Goal: Obtain resource: Download file/media

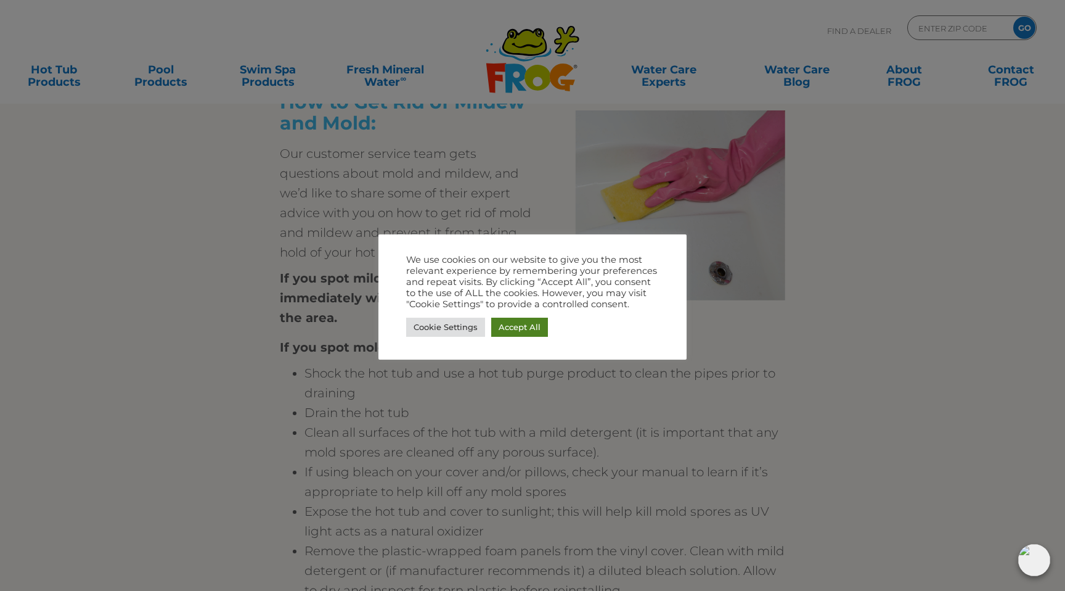
click at [528, 326] on link "Accept All" at bounding box center [519, 326] width 57 height 19
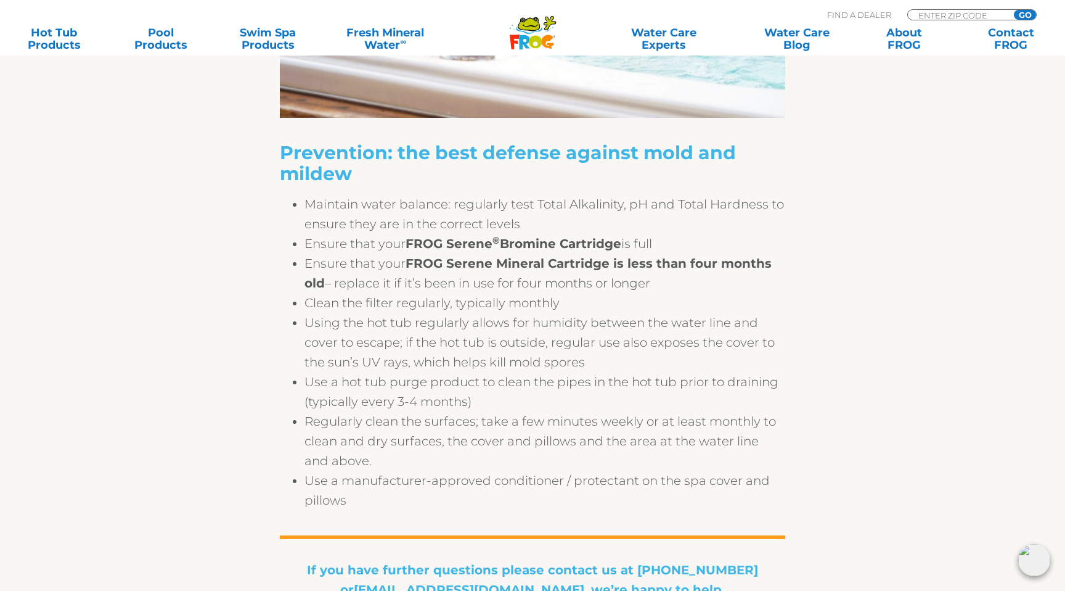
scroll to position [1980, 0]
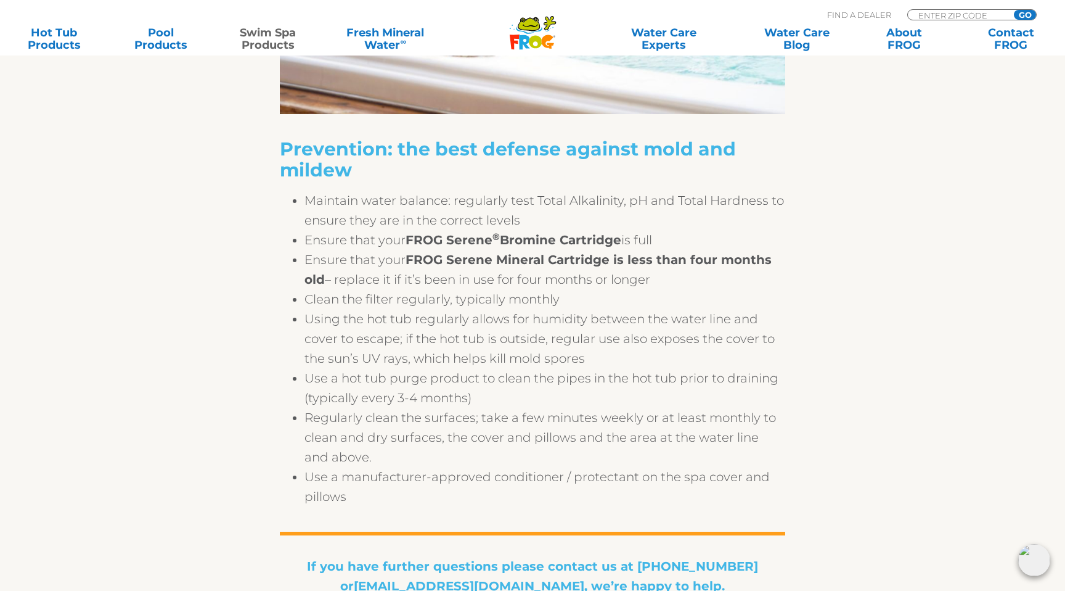
click at [271, 27] on link "Swim Spa Products" at bounding box center [267, 39] width 83 height 25
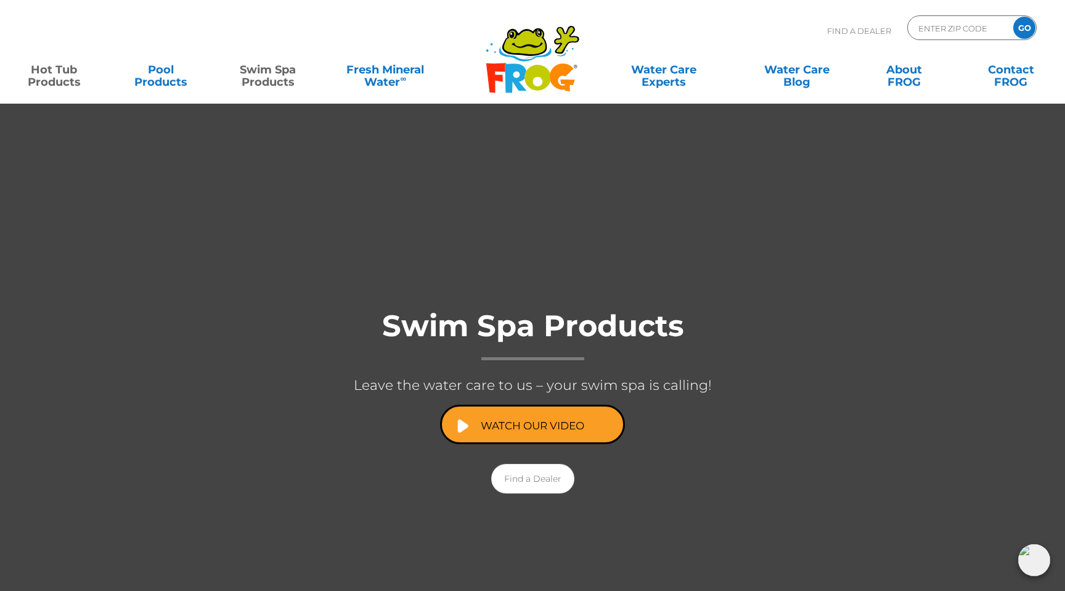
click at [52, 70] on link "Hot Tub Products" at bounding box center [53, 69] width 83 height 25
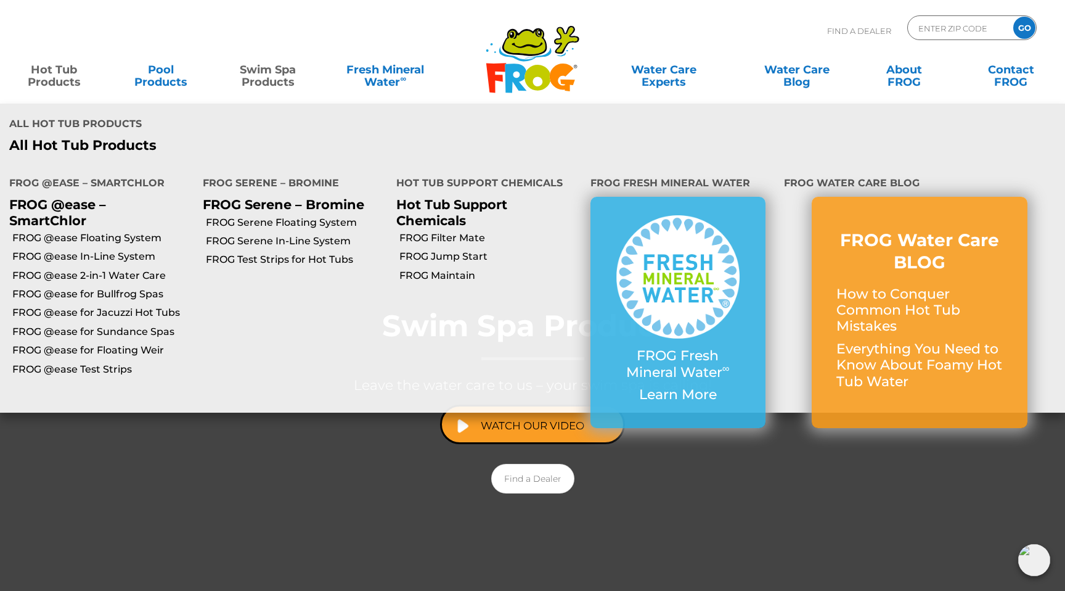
click at [59, 75] on link "Hot Tub Products" at bounding box center [53, 69] width 83 height 25
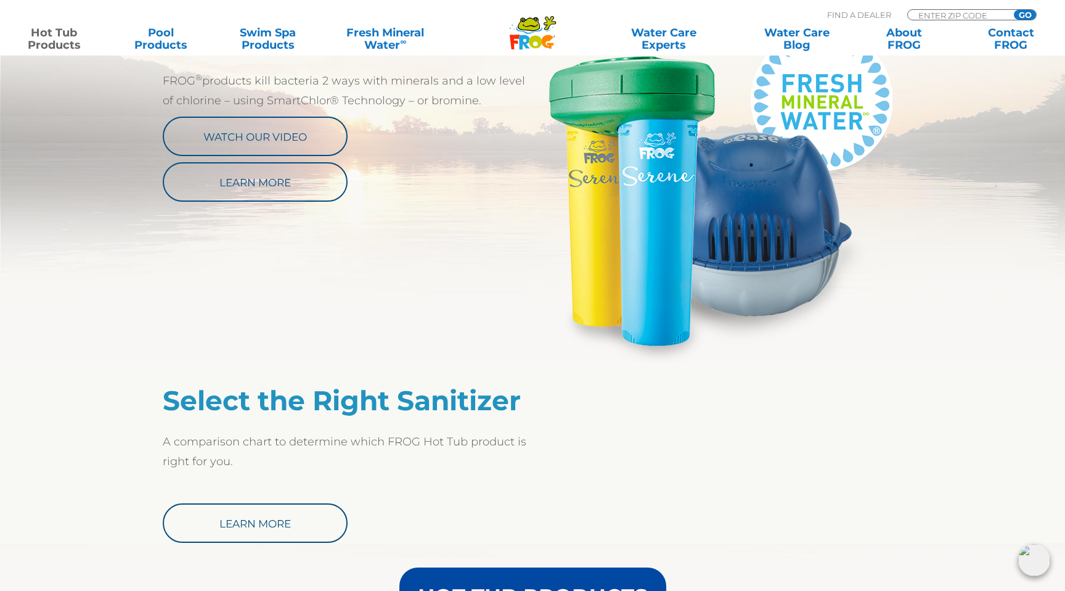
scroll to position [941, 0]
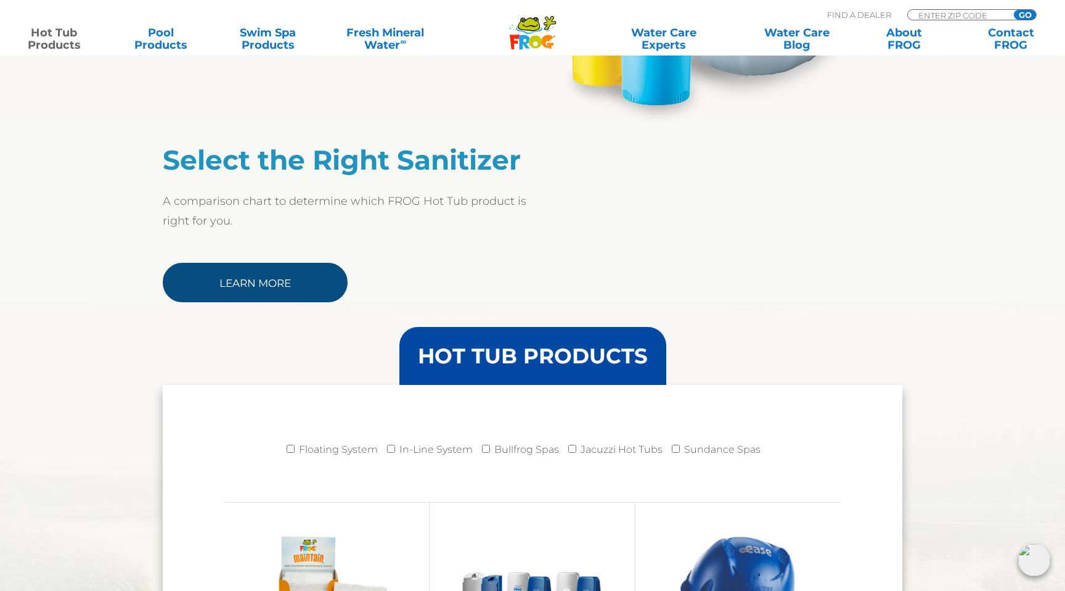
click at [297, 274] on link "Learn More" at bounding box center [255, 282] width 185 height 39
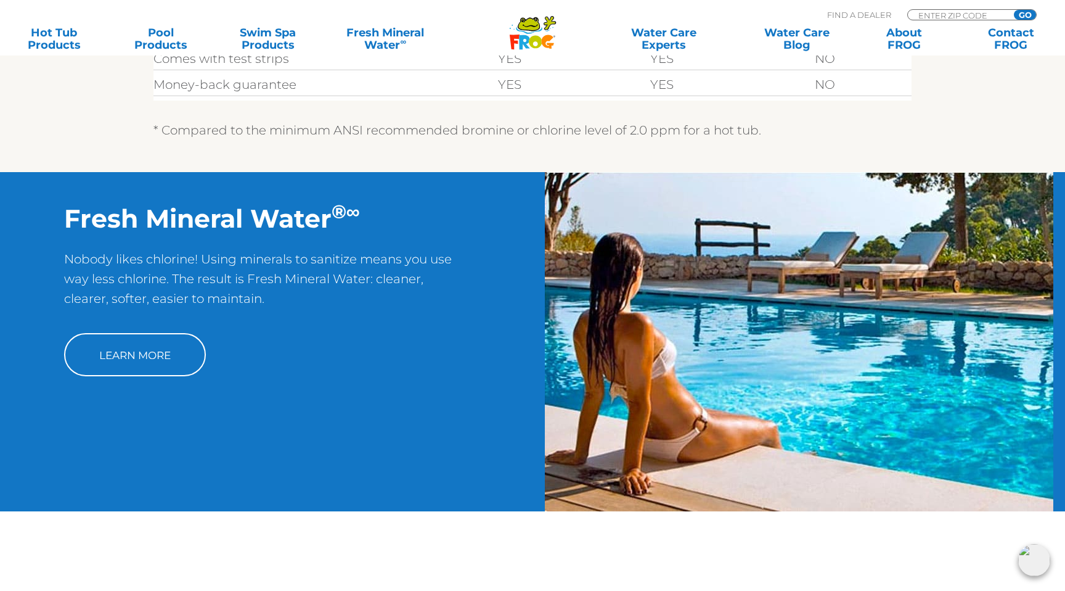
scroll to position [814, 0]
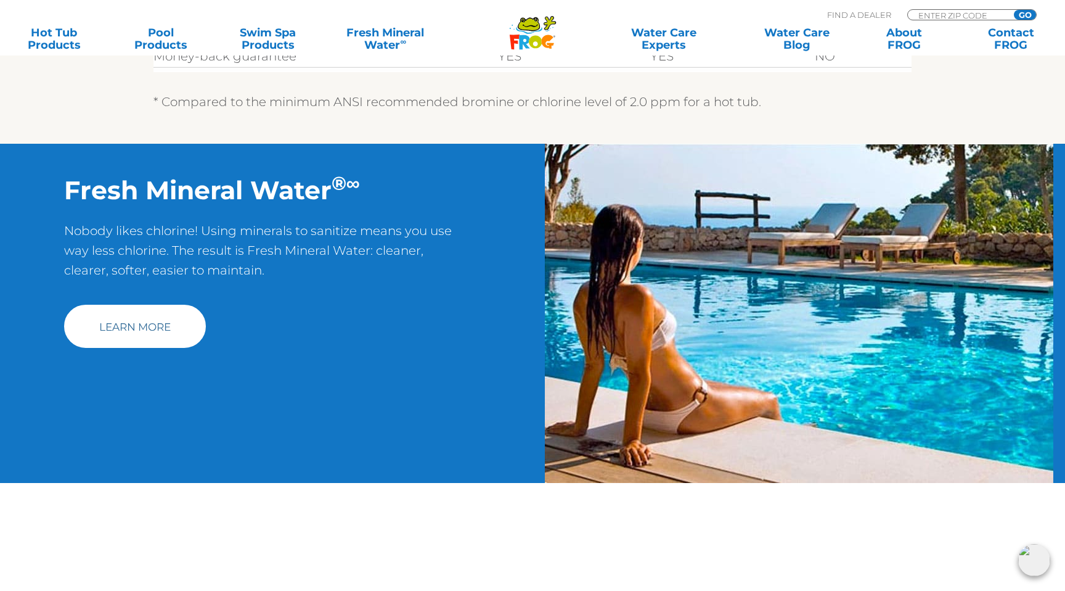
click at [122, 312] on link "Learn More" at bounding box center [135, 326] width 142 height 43
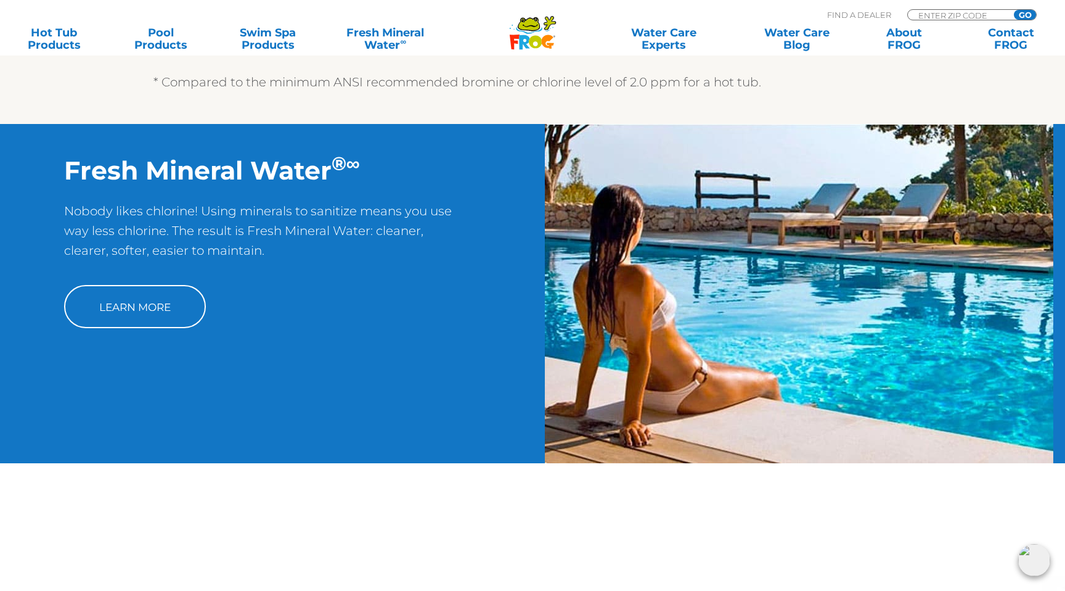
scroll to position [841, 0]
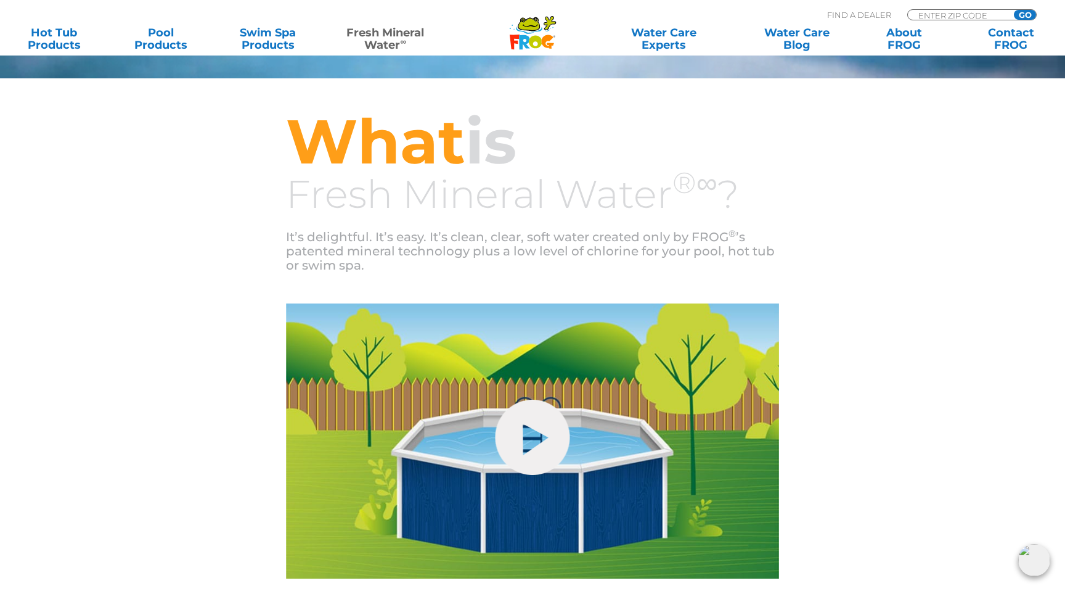
scroll to position [340, 0]
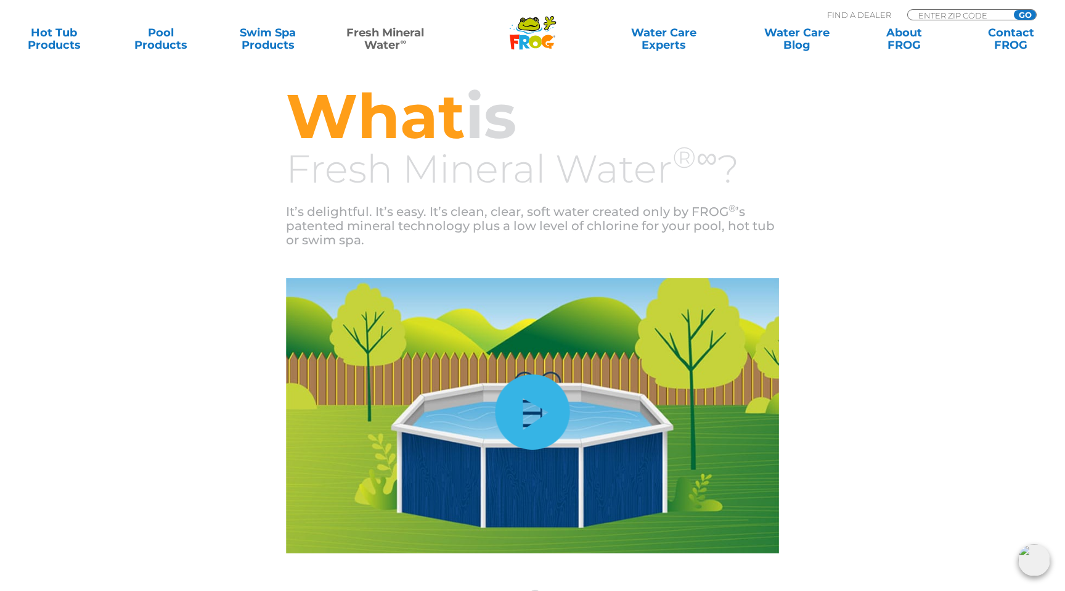
click at [525, 425] on link "hide-me" at bounding box center [533, 411] width 75 height 75
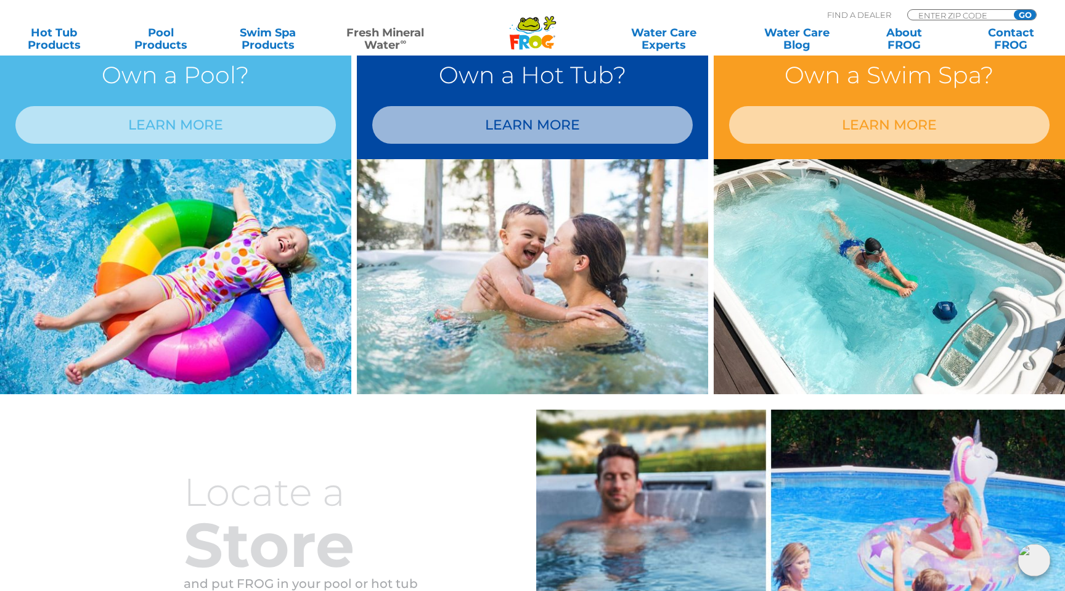
scroll to position [1060, 0]
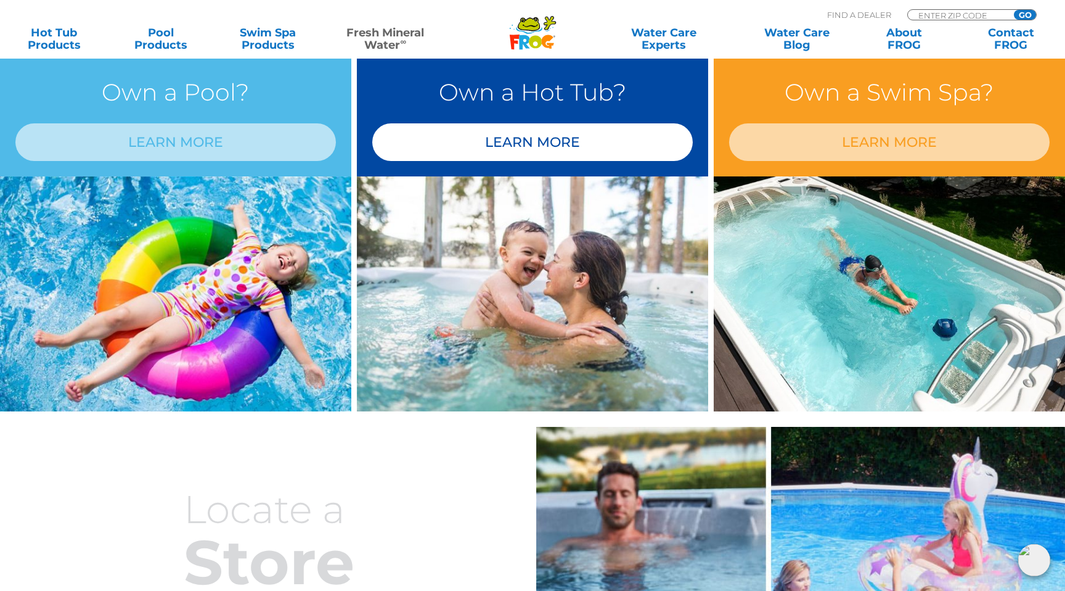
click at [533, 144] on link "LEARN MORE" at bounding box center [532, 142] width 321 height 38
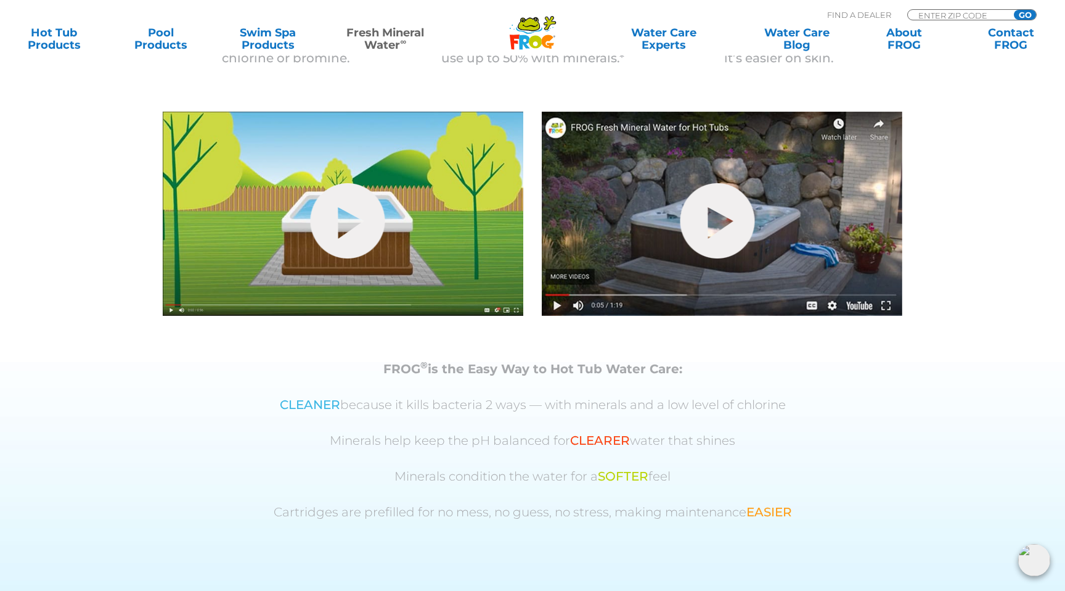
scroll to position [458, 0]
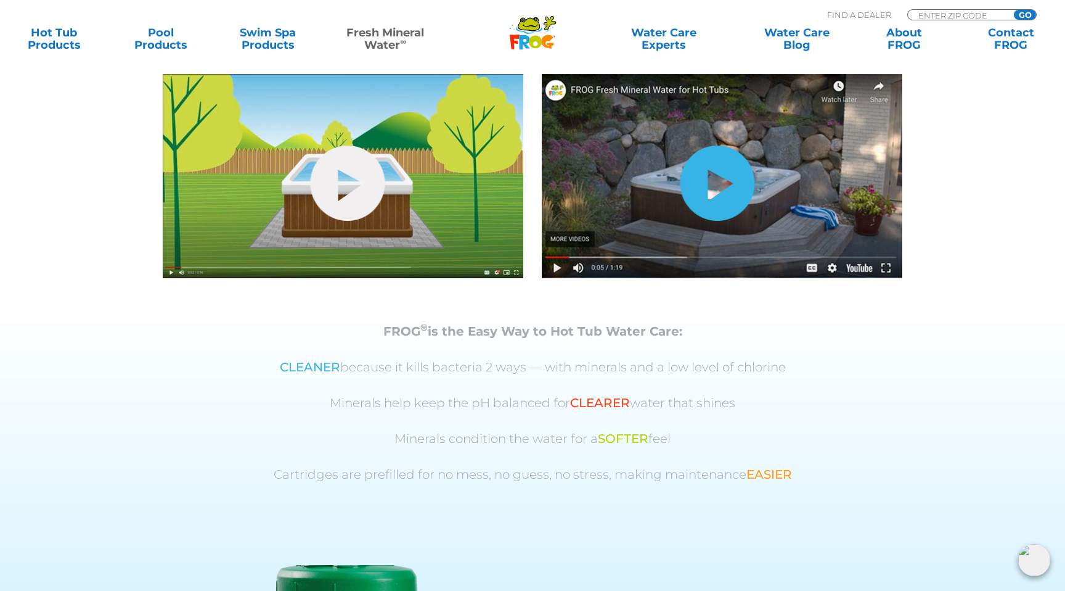
click at [753, 210] on link "hide-me" at bounding box center [718, 182] width 75 height 75
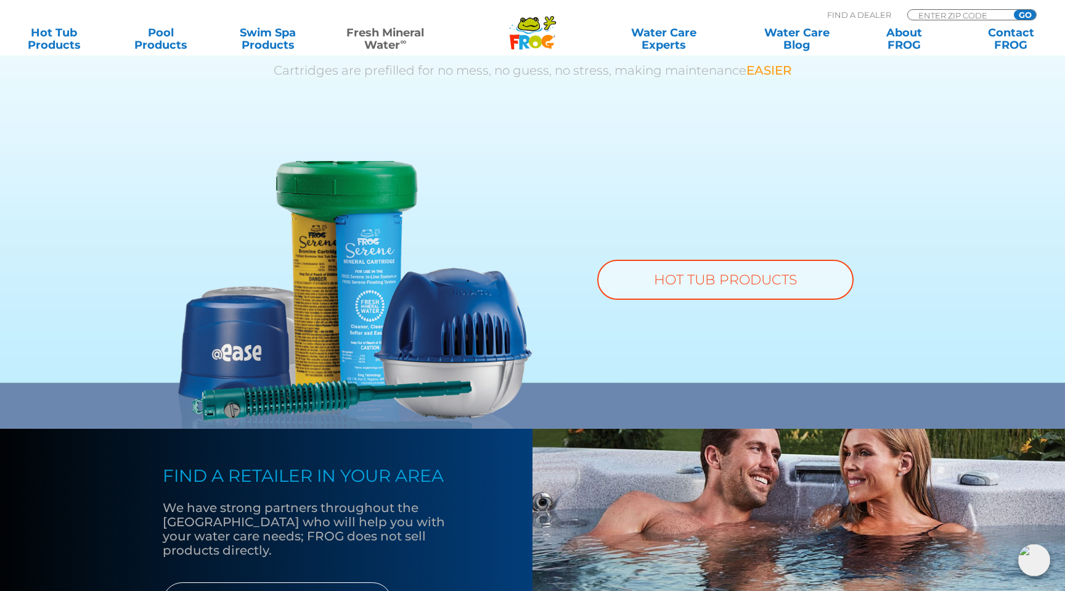
scroll to position [834, 0]
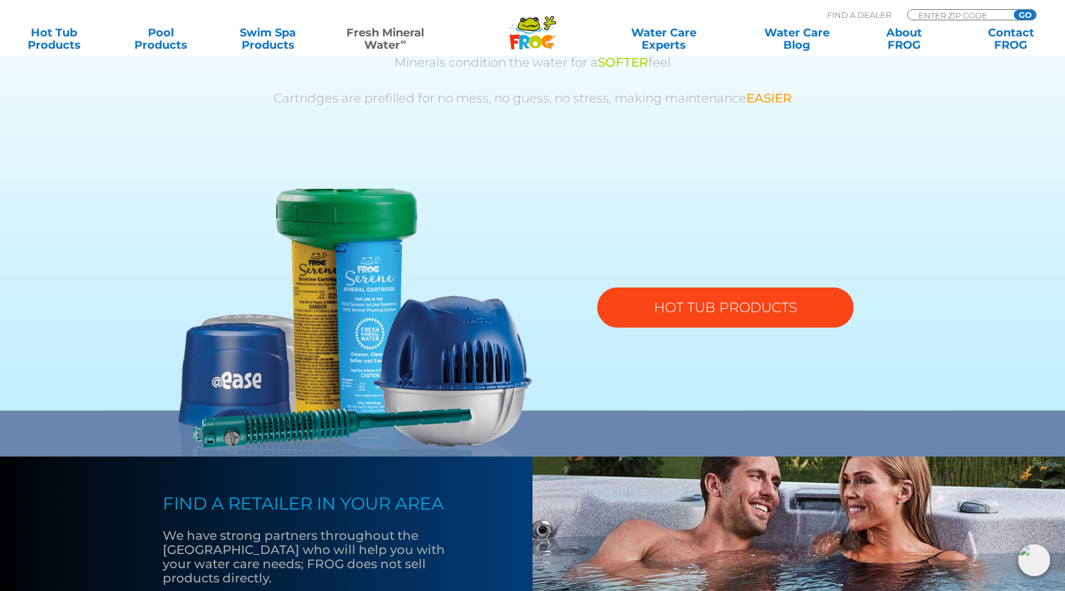
click at [698, 318] on link "HOT TUB PRODUCTS" at bounding box center [725, 307] width 256 height 40
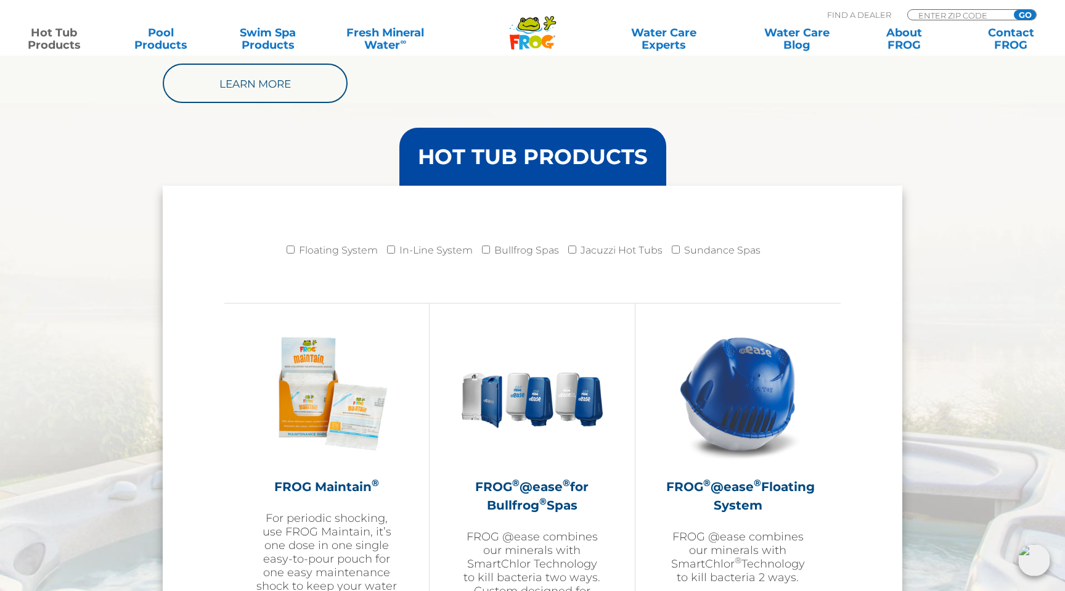
scroll to position [1339, 0]
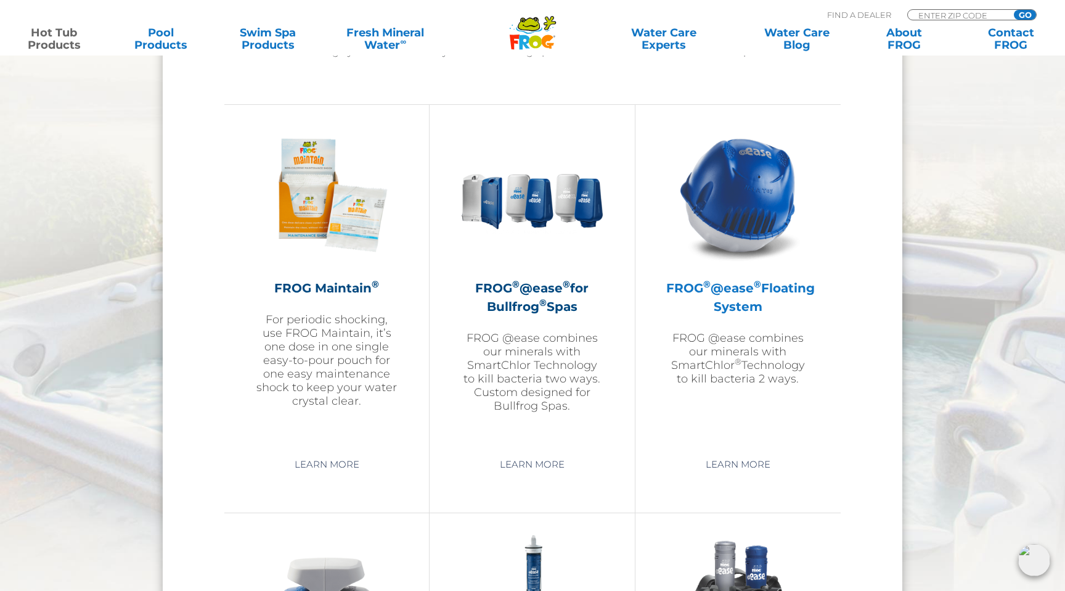
click at [739, 353] on p "FROG @ease combines our minerals with SmartChlor ® Technology to kill bacteria …" at bounding box center [738, 358] width 144 height 54
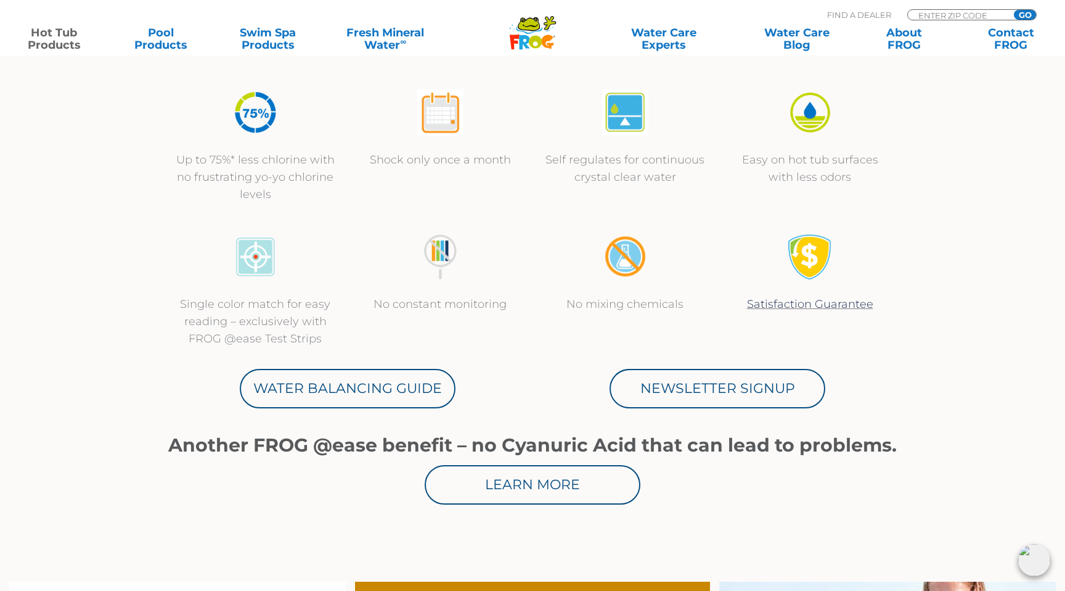
scroll to position [424, 0]
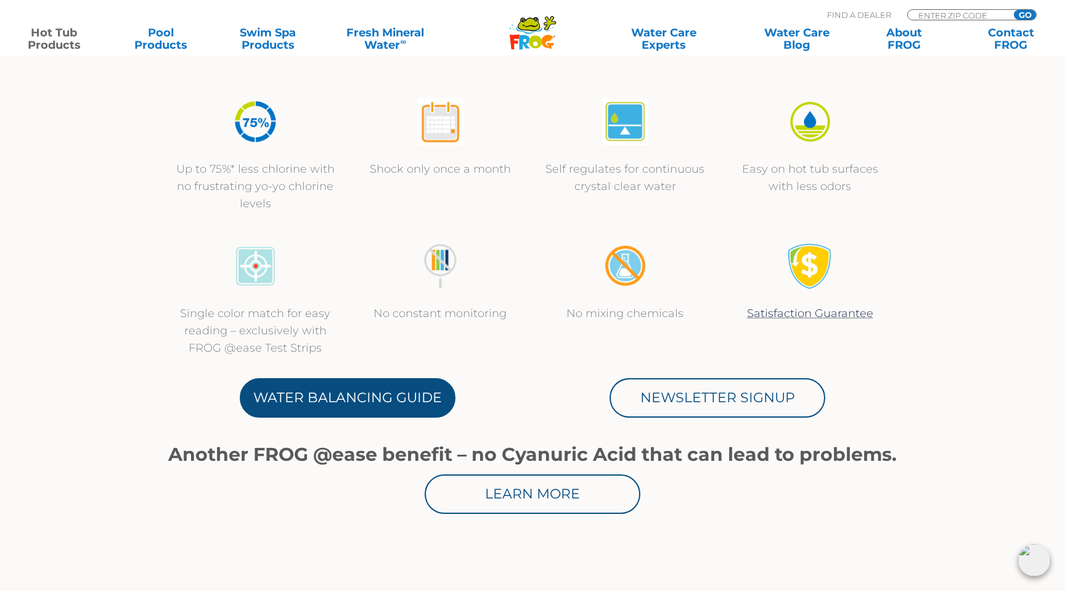
click at [338, 411] on link "Water Balancing Guide" at bounding box center [348, 397] width 216 height 39
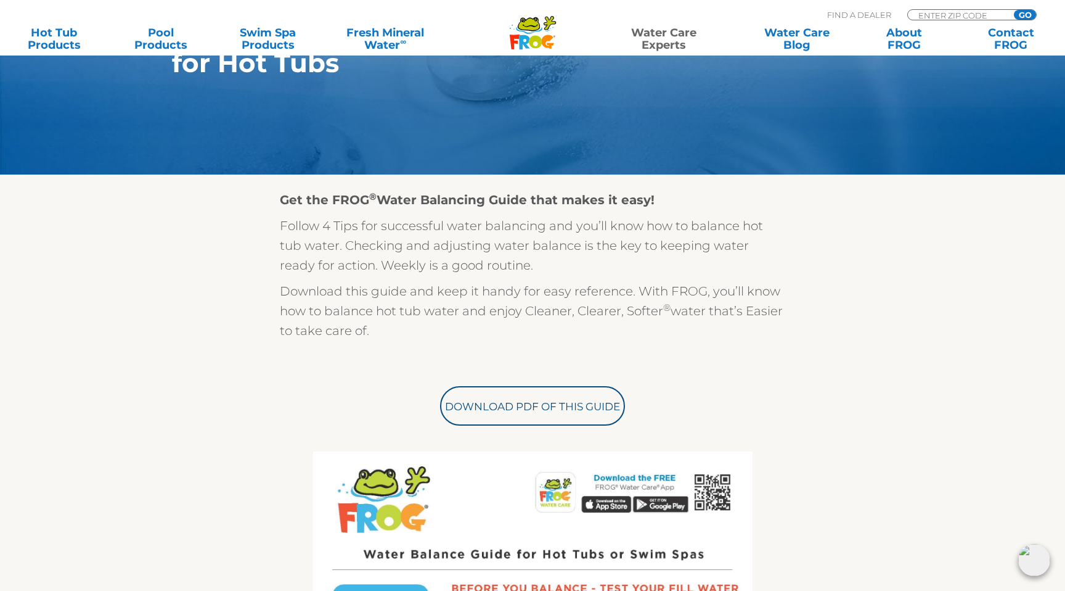
scroll to position [219, 0]
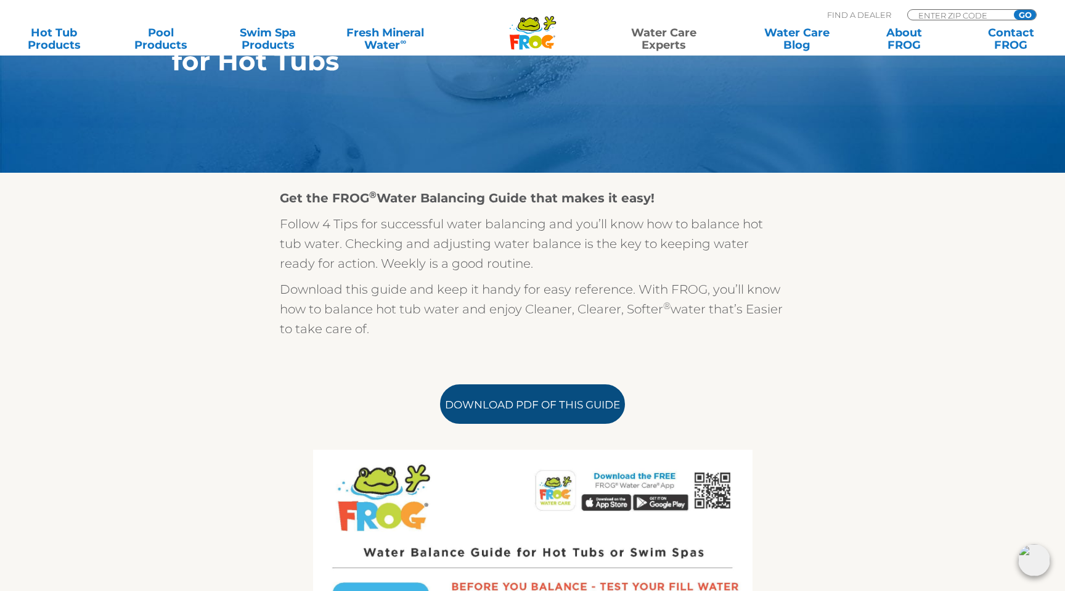
click at [552, 400] on link "Download PDF of this Guide" at bounding box center [532, 403] width 185 height 39
